Goal: Task Accomplishment & Management: Use online tool/utility

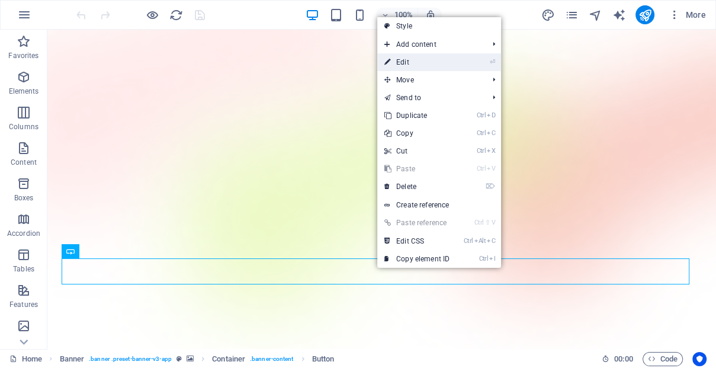
click at [425, 66] on link "⏎ Edit" at bounding box center [416, 62] width 79 height 18
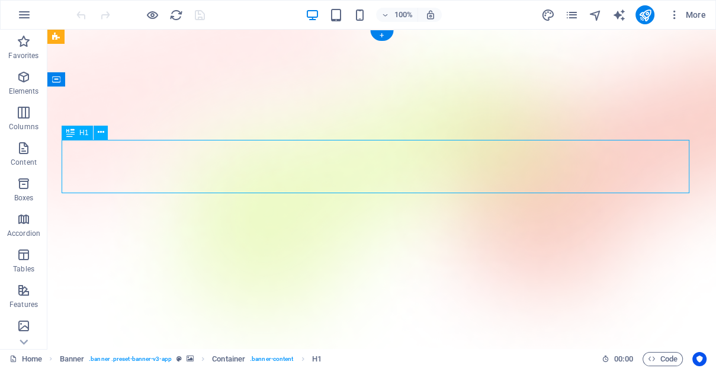
drag, startPoint x: 657, startPoint y: 166, endPoint x: 577, endPoint y: 176, distance: 80.6
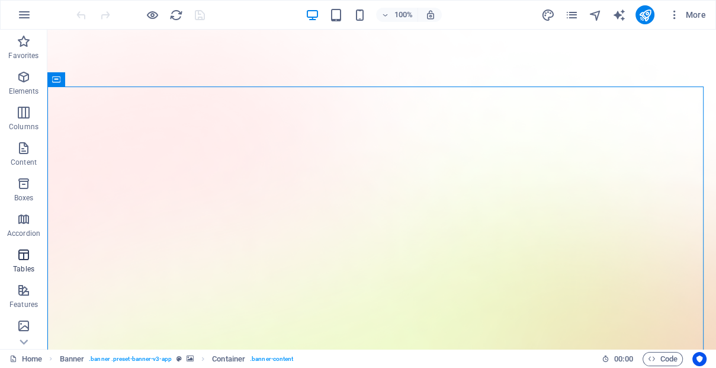
click at [22, 261] on icon "button" at bounding box center [24, 254] width 14 height 14
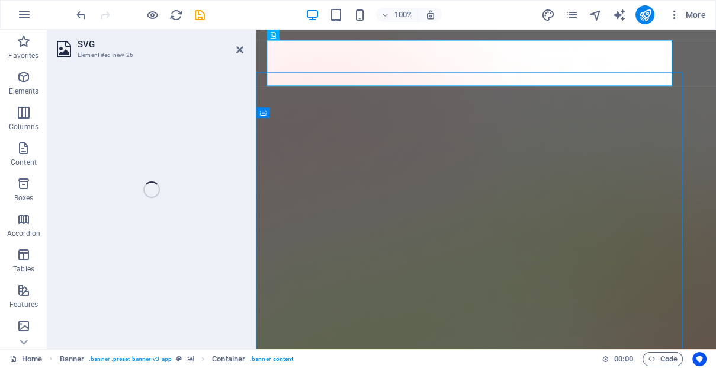
select select "xMidYMid"
select select "px"
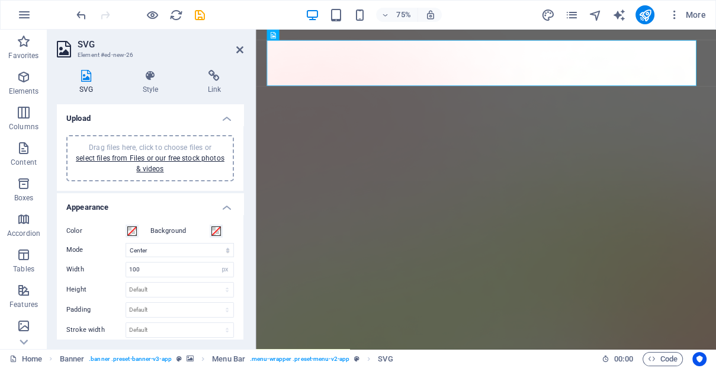
click at [75, 230] on label "Color" at bounding box center [95, 231] width 59 height 14
click at [126, 230] on button "Color" at bounding box center [132, 230] width 13 height 13
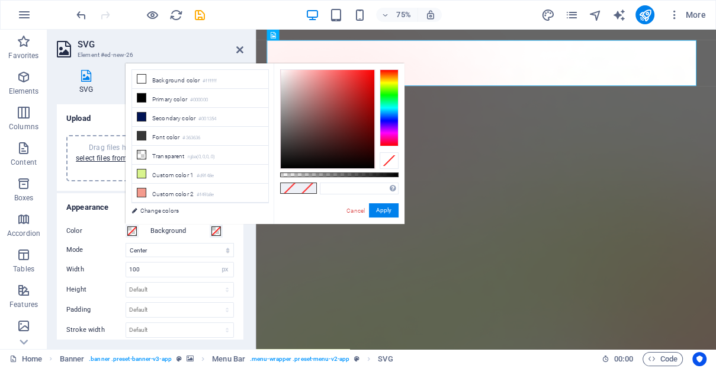
type input "#000000"
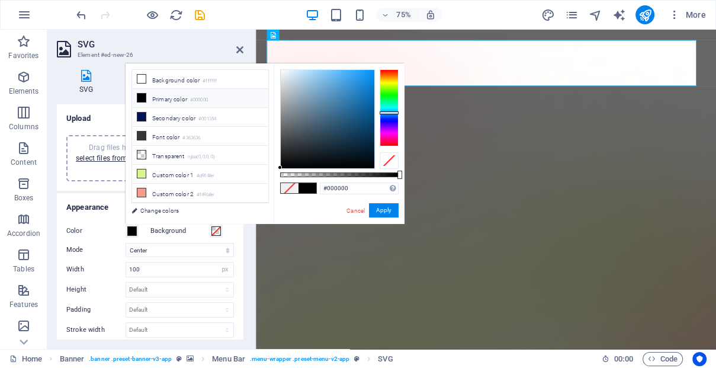
drag, startPoint x: 384, startPoint y: 120, endPoint x: 387, endPoint y: 112, distance: 8.5
click at [387, 112] on div at bounding box center [388, 107] width 19 height 77
click at [378, 205] on button "Apply" at bounding box center [384, 210] width 30 height 14
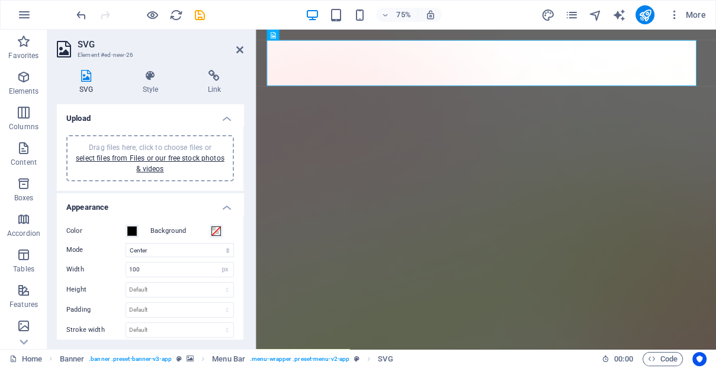
click at [236, 50] on header "SVG Element #ed-new-26" at bounding box center [150, 45] width 186 height 31
click at [234, 52] on header "SVG Element #ed-new-26" at bounding box center [150, 45] width 186 height 31
click at [241, 51] on icon at bounding box center [239, 49] width 7 height 9
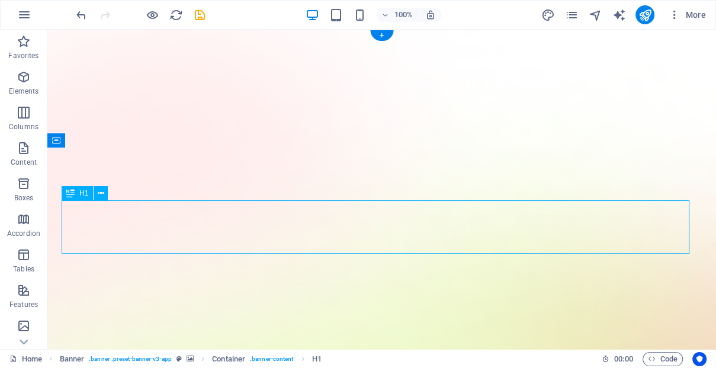
drag, startPoint x: 648, startPoint y: 236, endPoint x: 374, endPoint y: 239, distance: 274.1
drag, startPoint x: 110, startPoint y: 231, endPoint x: 139, endPoint y: 231, distance: 29.6
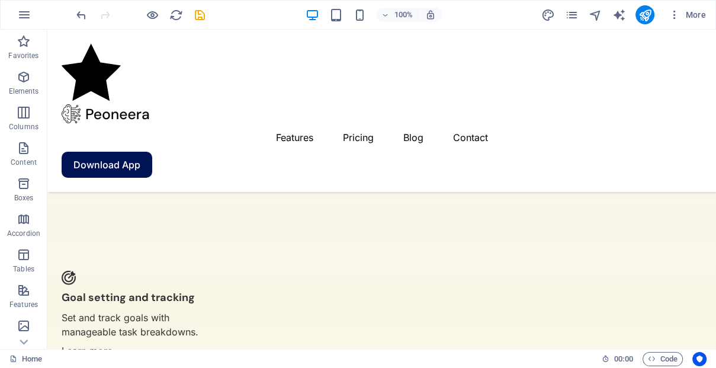
scroll to position [2744, 0]
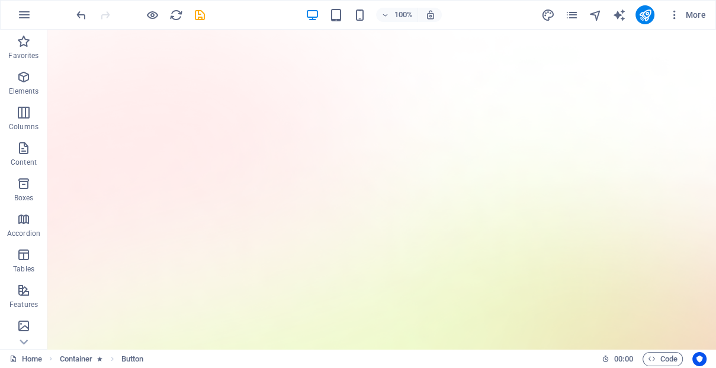
scroll to position [0, 0]
